Goal: Transaction & Acquisition: Subscribe to service/newsletter

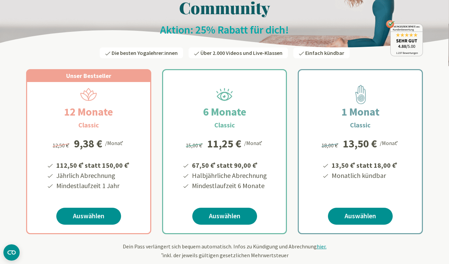
scroll to position [61, 0]
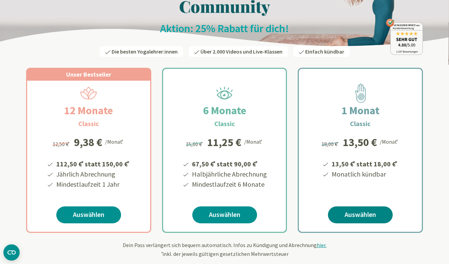
click at [358, 214] on link "Auswählen" at bounding box center [360, 214] width 65 height 17
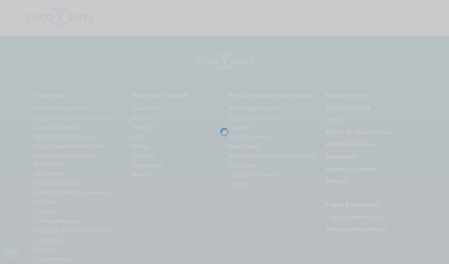
scroll to position [13, 0]
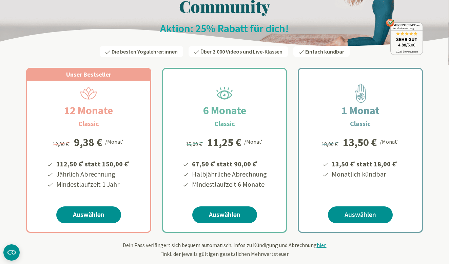
scroll to position [79, 0]
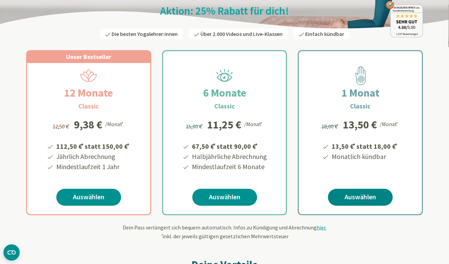
click at [361, 194] on link "Auswählen" at bounding box center [360, 197] width 65 height 17
